Goal: Communication & Community: Share content

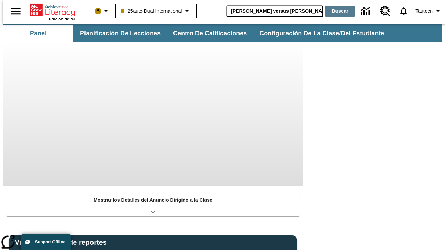
type input "[PERSON_NAME] versus [PERSON_NAME]"
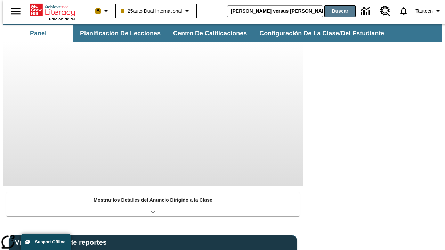
click at [336, 11] on button "Buscar" at bounding box center [340, 11] width 31 height 11
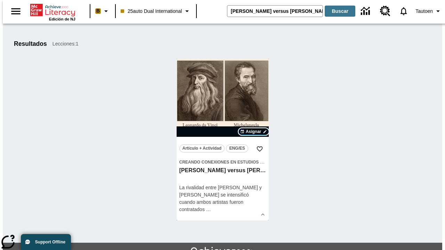
click at [254, 132] on span "Asignar" at bounding box center [254, 132] width 16 height 6
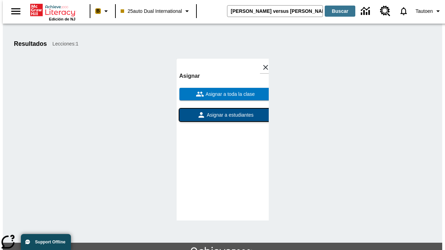
click at [223, 115] on span "Asignar a estudiantes" at bounding box center [230, 115] width 48 height 7
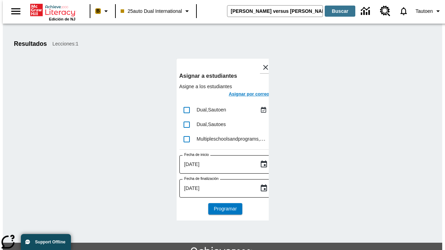
click at [243, 95] on h6 "Asignar por correo" at bounding box center [249, 94] width 41 height 8
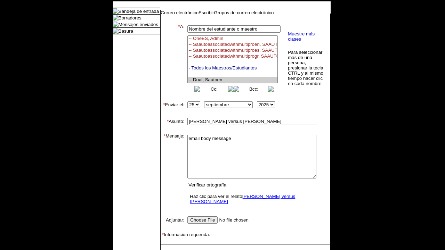
select select "U,21476361,1"
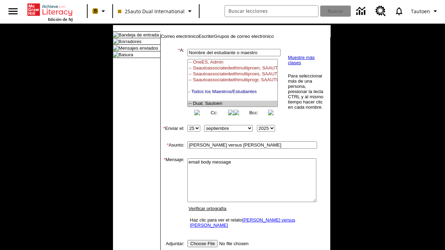
type textarea "email body message"
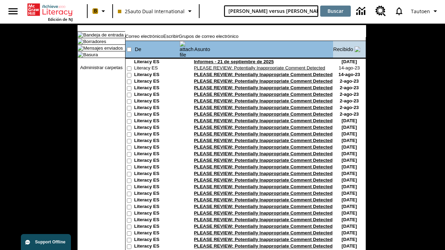
type input "Miguel Ángel versus Leonardo"
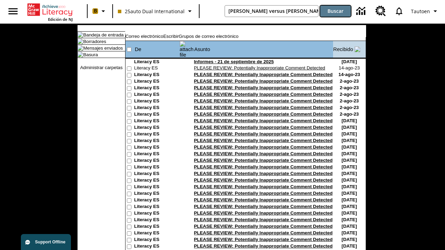
click at [336, 11] on button "Buscar" at bounding box center [335, 11] width 31 height 11
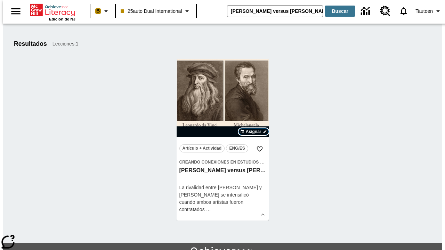
click at [254, 132] on span "Asignar" at bounding box center [254, 132] width 16 height 6
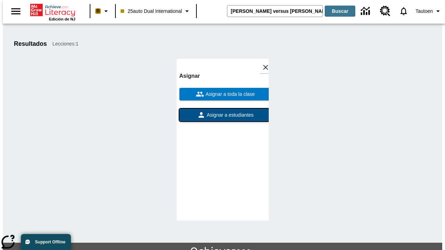
click at [223, 115] on span "Asignar a estudiantes" at bounding box center [230, 115] width 48 height 7
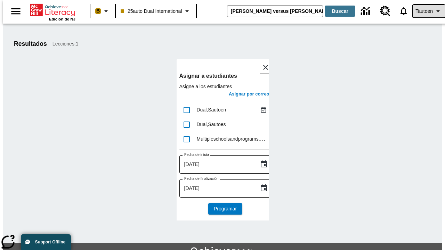
click at [425, 11] on span "Tautoen" at bounding box center [424, 11] width 17 height 7
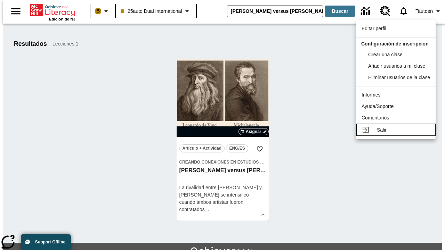
click at [398, 134] on div "Salir" at bounding box center [403, 130] width 53 height 7
